Goal: Transaction & Acquisition: Purchase product/service

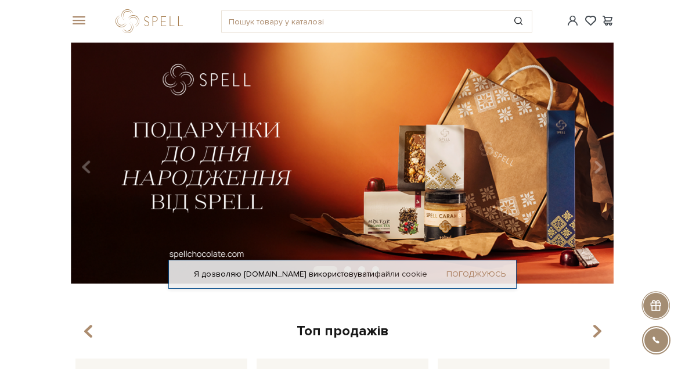
click at [483, 276] on link "Погоджуюсь" at bounding box center [475, 274] width 59 height 10
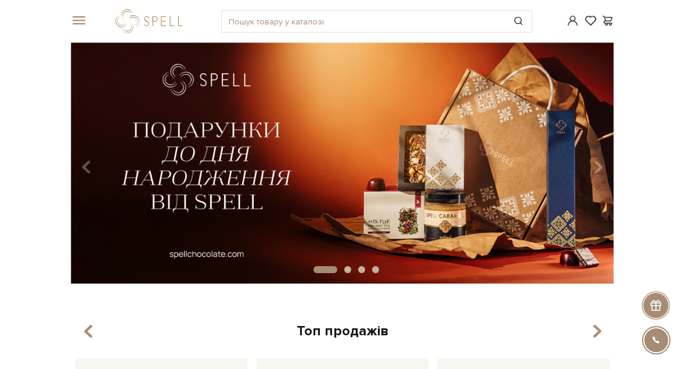
click at [79, 22] on span at bounding box center [77, 21] width 12 height 10
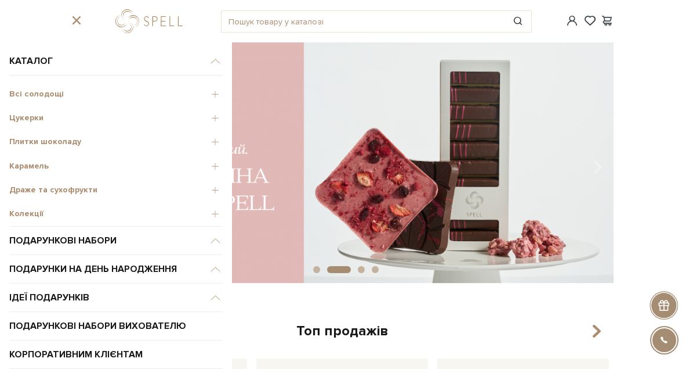
click at [25, 147] on div "Плитки шоколаду" at bounding box center [116, 140] width 214 height 24
click at [27, 140] on span "Плитки шоколаду" at bounding box center [116, 141] width 214 height 10
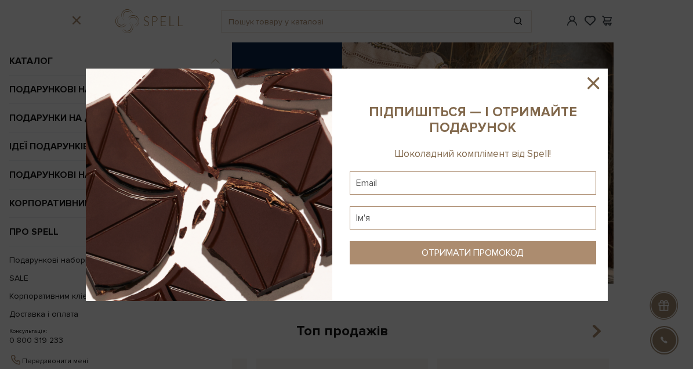
click at [590, 84] on icon at bounding box center [594, 83] width 20 height 20
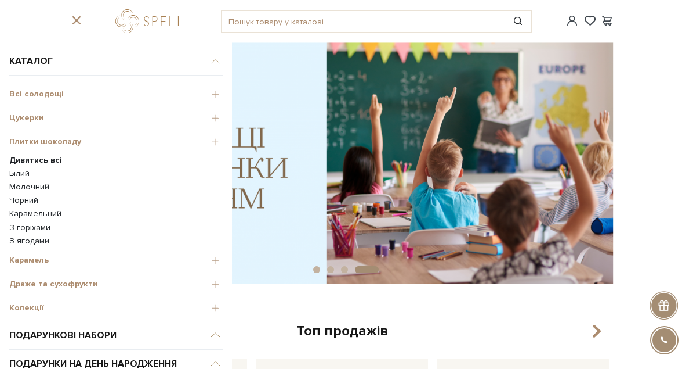
click at [19, 160] on b "Дивитись всі" at bounding box center [35, 160] width 53 height 10
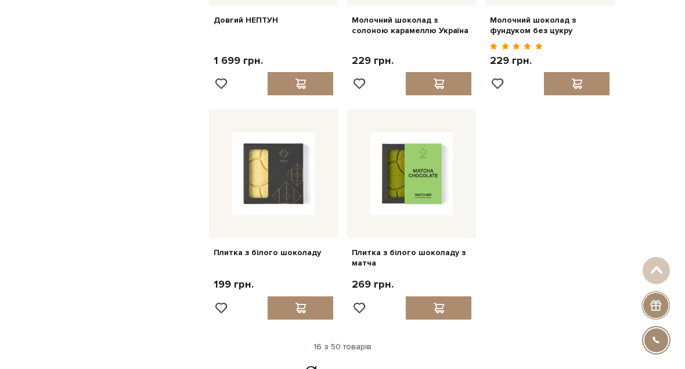
scroll to position [1206, 0]
